Goal: Task Accomplishment & Management: Complete application form

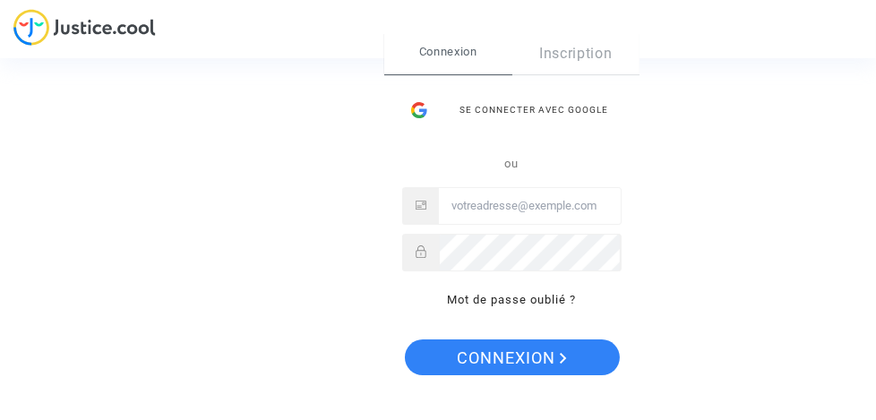
type input "[PERSON_NAME][EMAIL_ADDRESS][DOMAIN_NAME]"
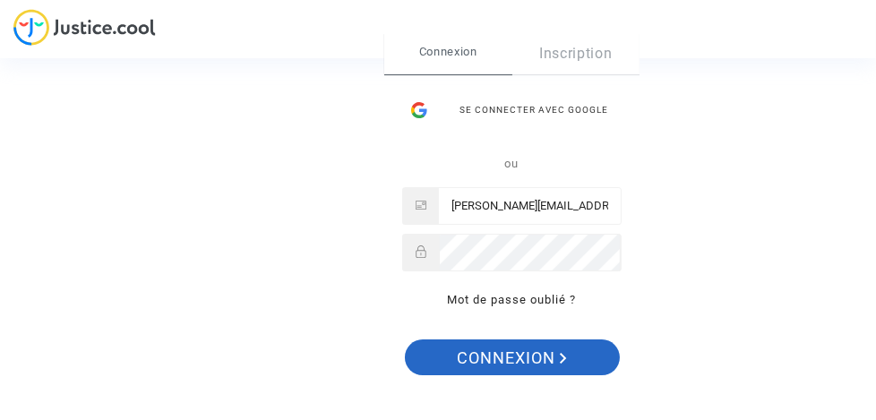
click at [512, 355] on span "Connexion" at bounding box center [512, 358] width 110 height 38
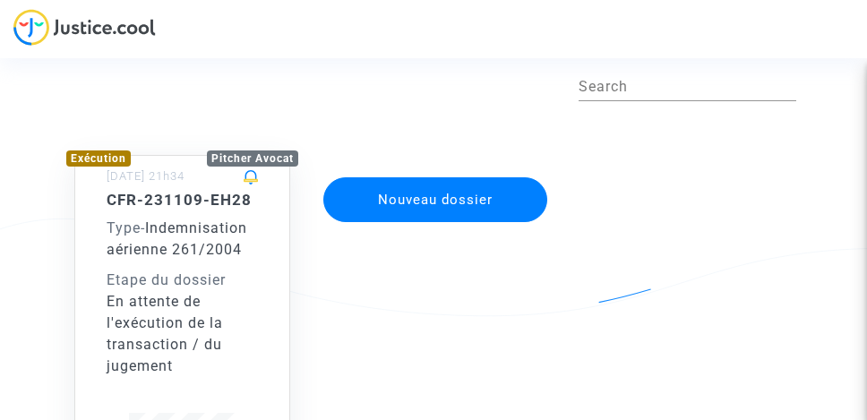
scroll to position [59, 0]
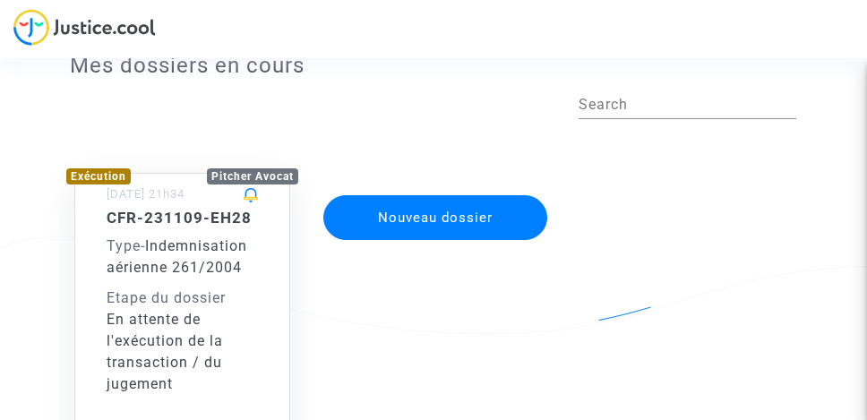
click at [460, 216] on button "Nouveau dossier" at bounding box center [435, 217] width 224 height 45
